Goal: Find specific page/section

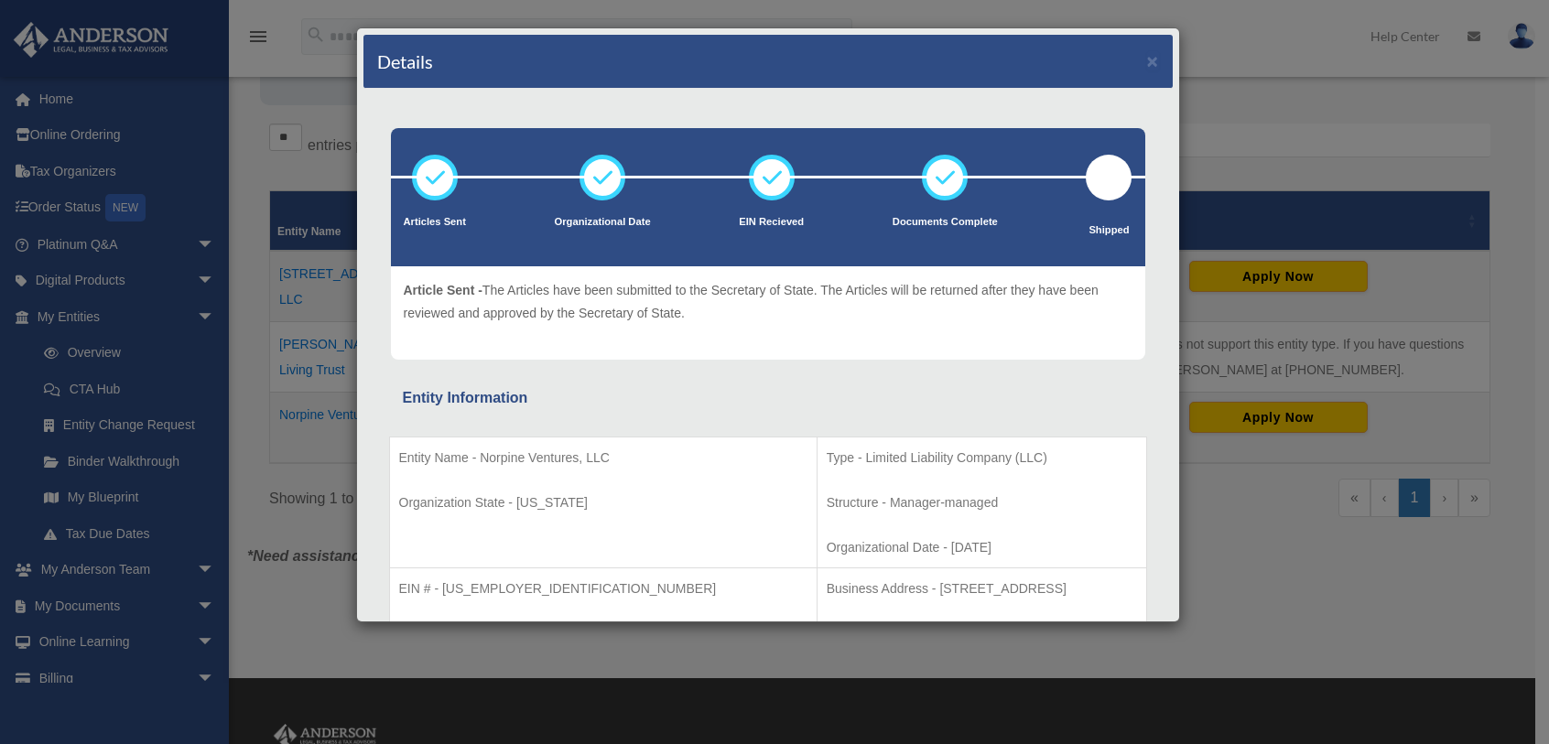
scroll to position [275, 0]
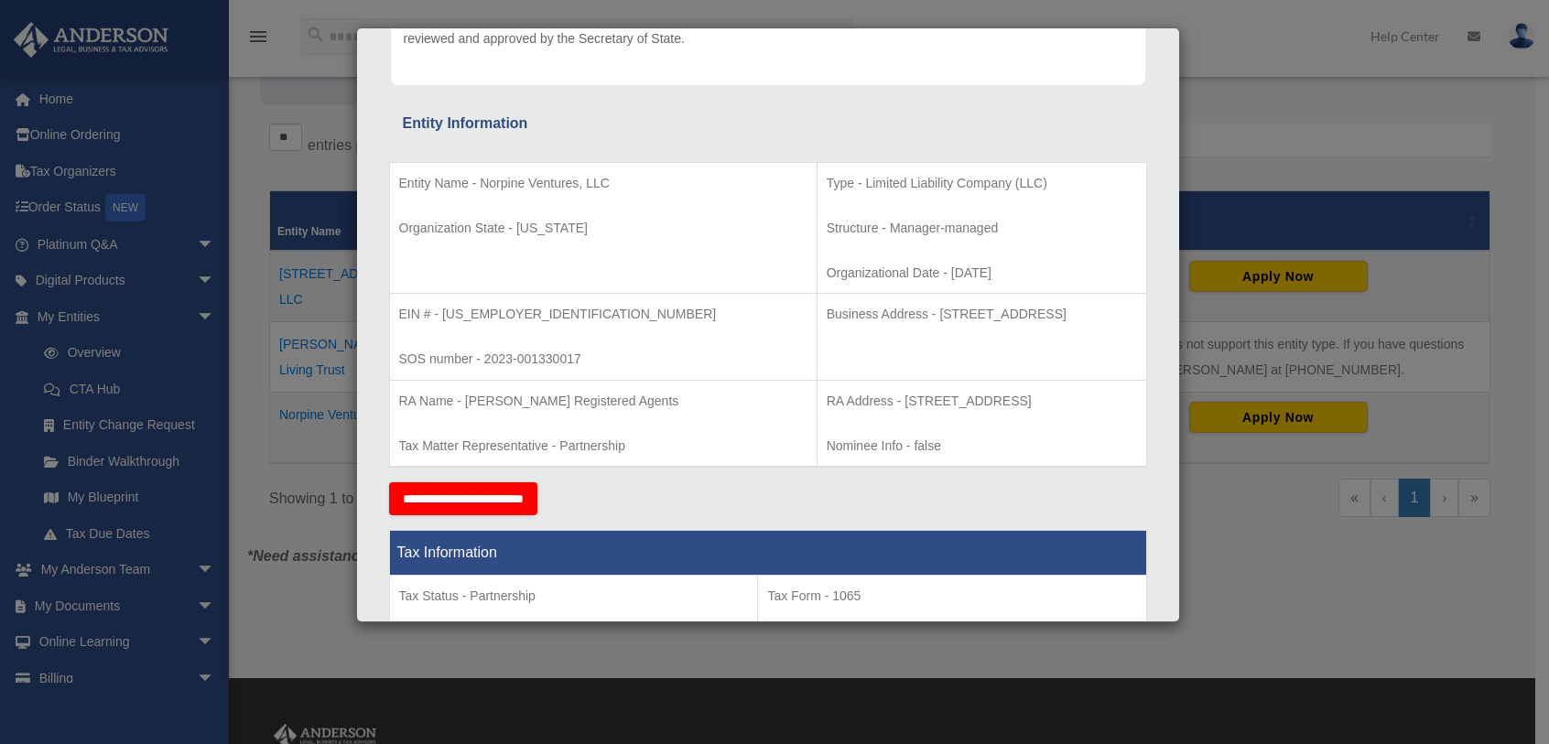
click at [1363, 594] on div "Details × Articles Sent Organizational Date" at bounding box center [774, 372] width 1549 height 744
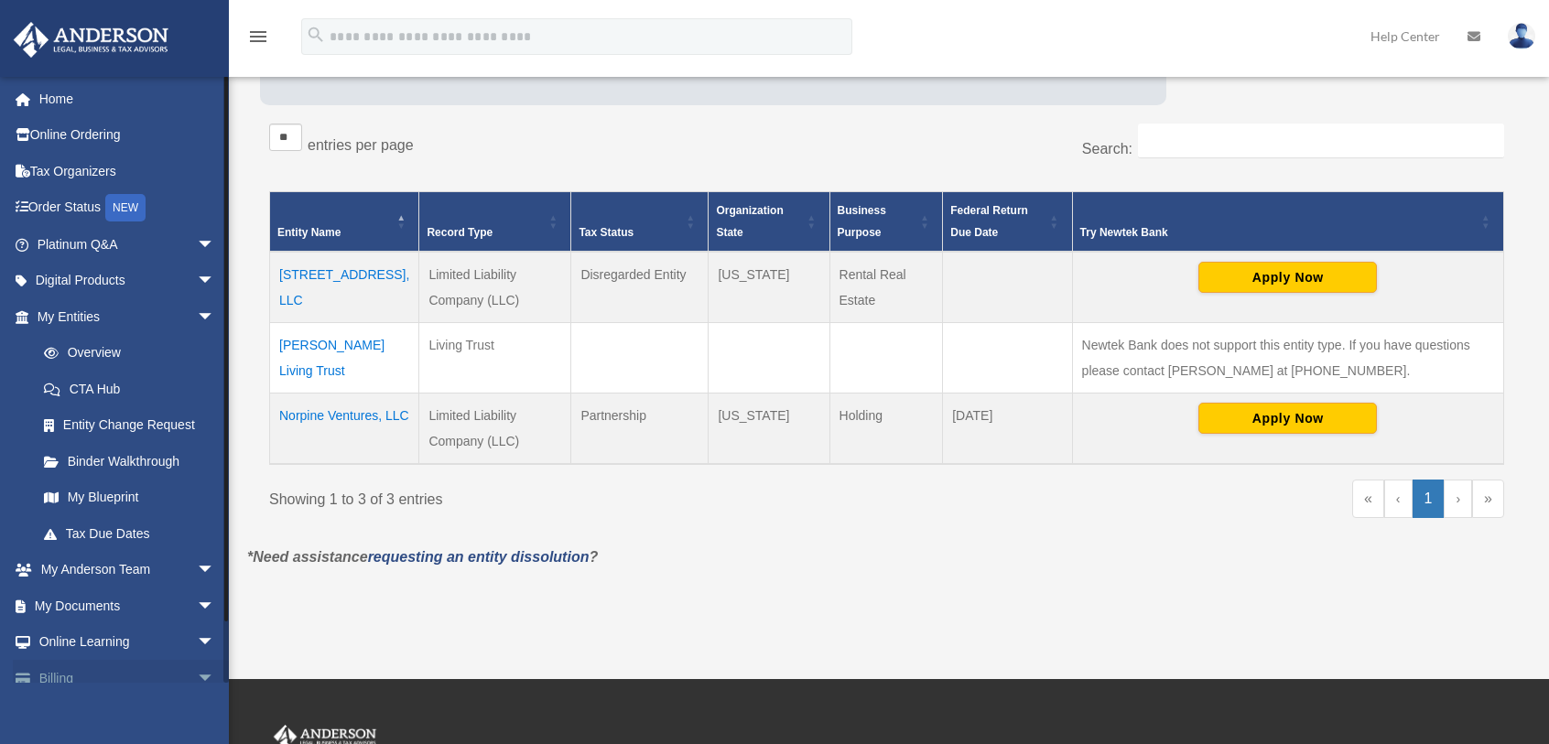
click at [72, 678] on link "Billing arrow_drop_down" at bounding box center [128, 678] width 230 height 37
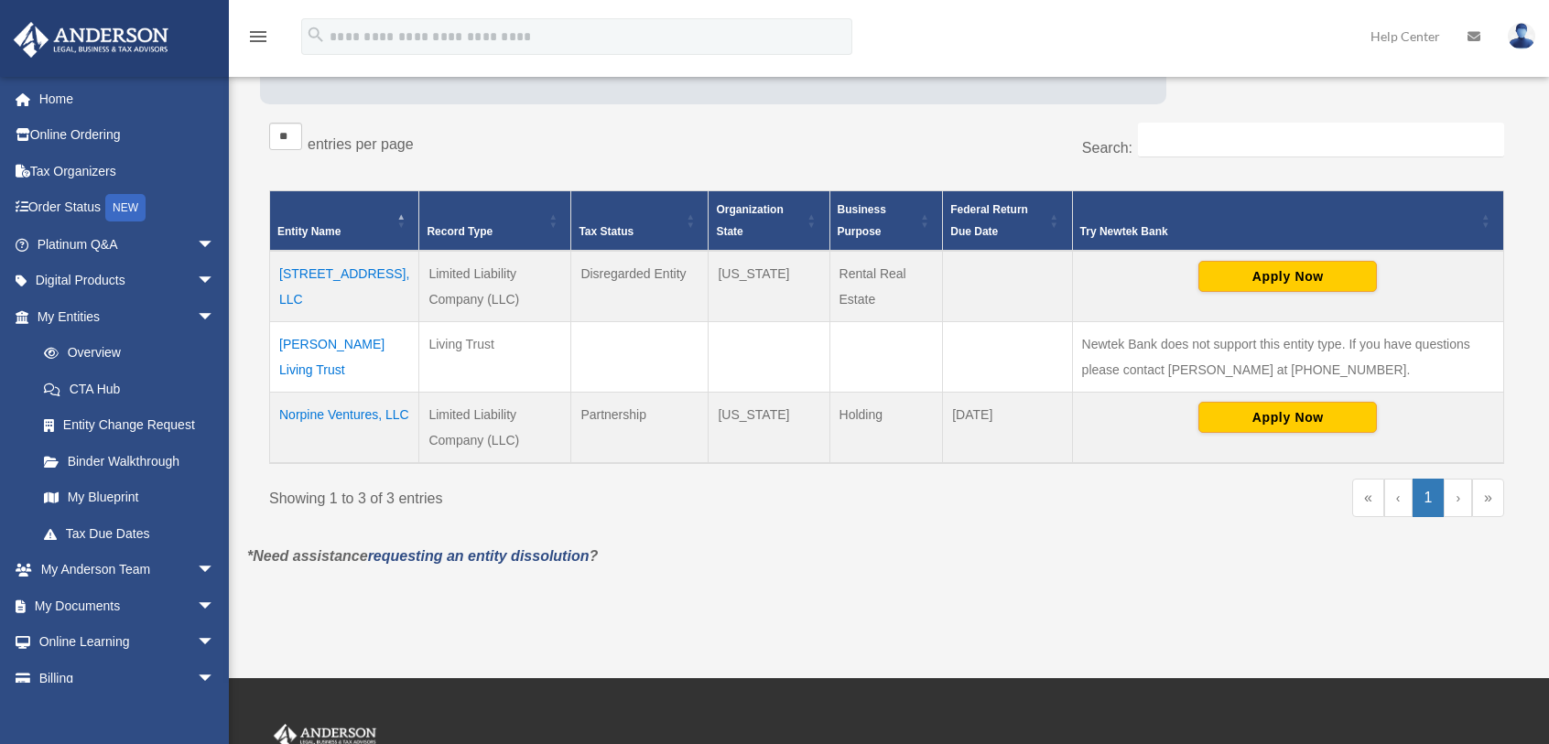
scroll to position [338, 0]
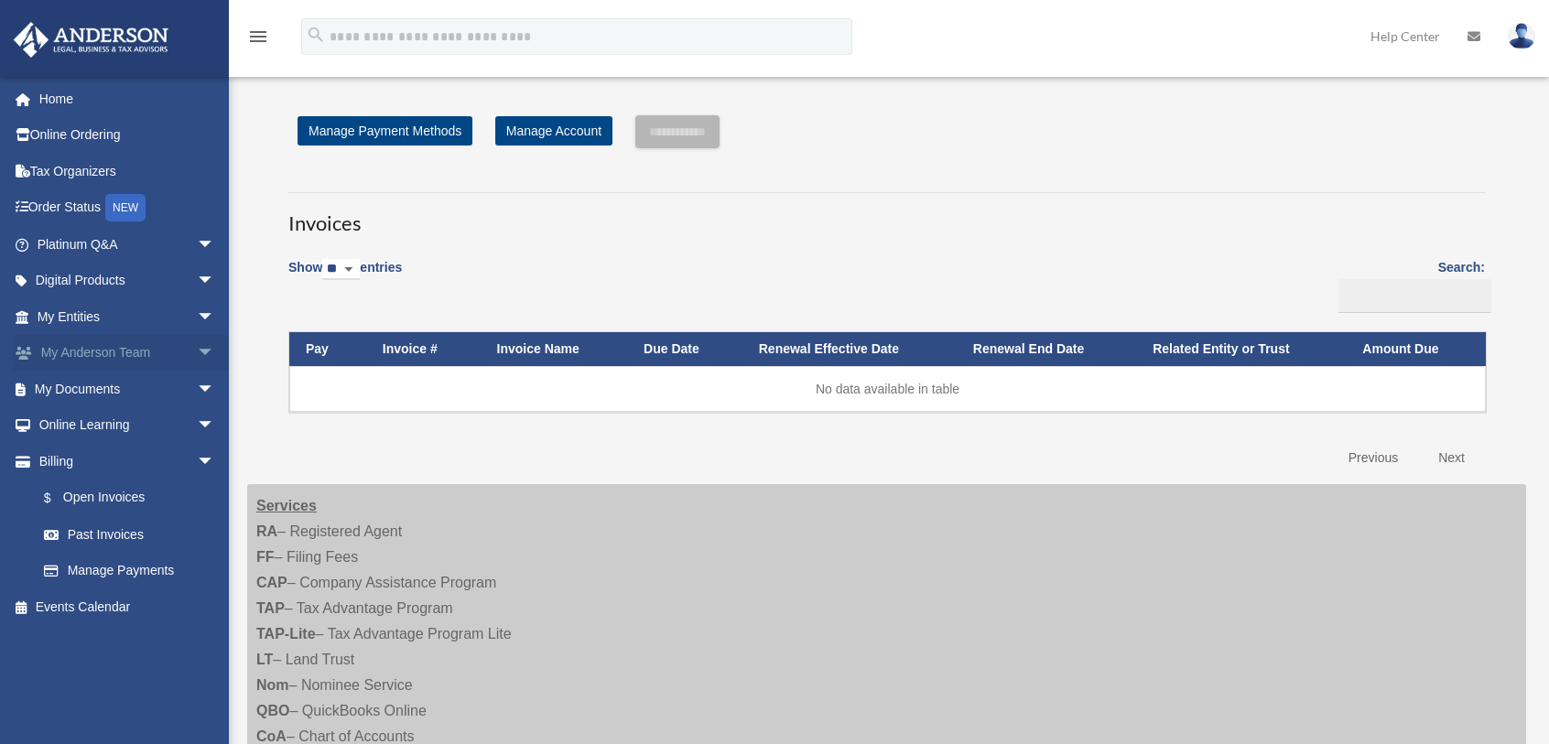
click at [199, 352] on span "arrow_drop_down" at bounding box center [215, 354] width 37 height 38
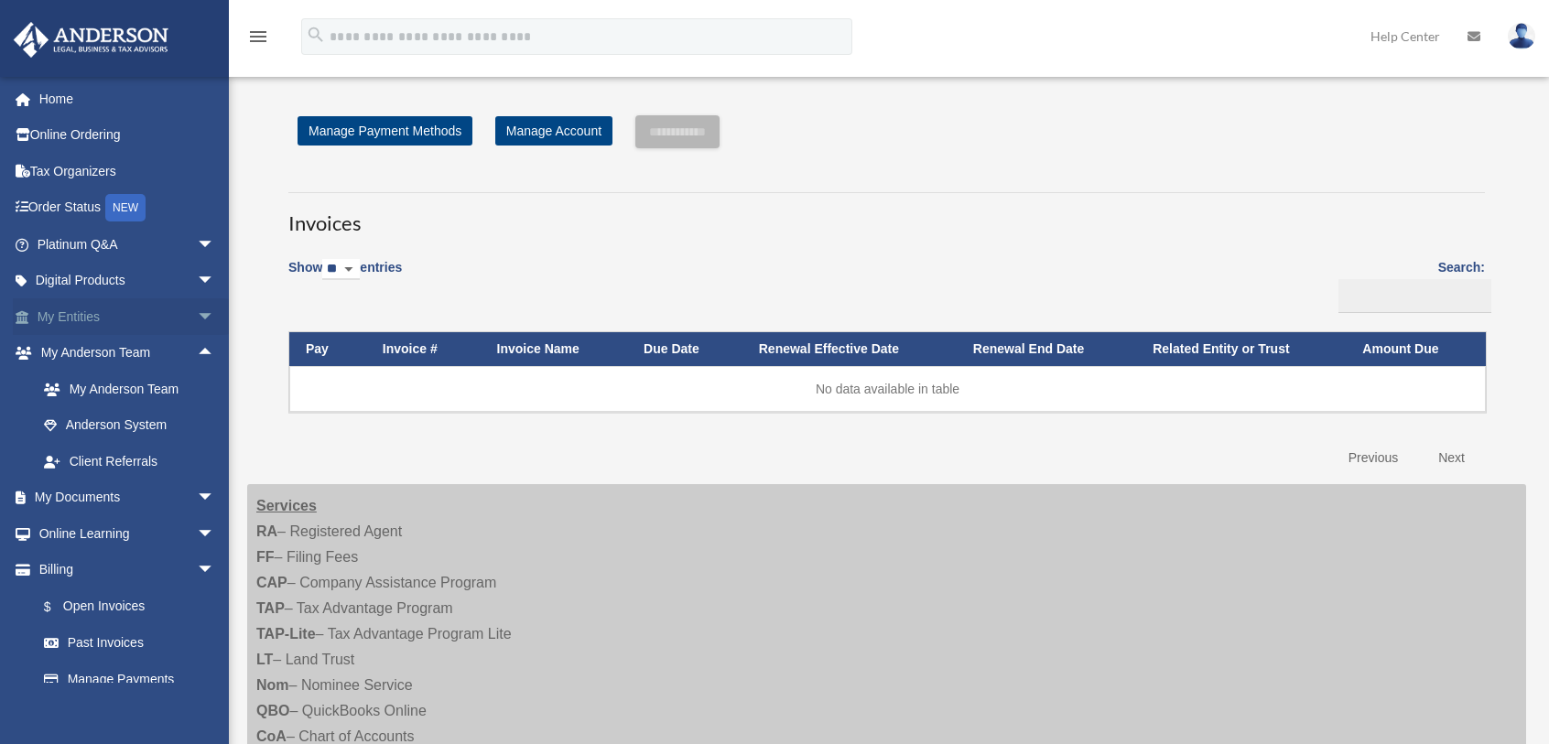
click at [197, 320] on span "arrow_drop_down" at bounding box center [215, 317] width 37 height 38
click at [121, 493] on link "My Blueprint" at bounding box center [134, 498] width 217 height 37
